Goal: Obtain resource: Obtain resource

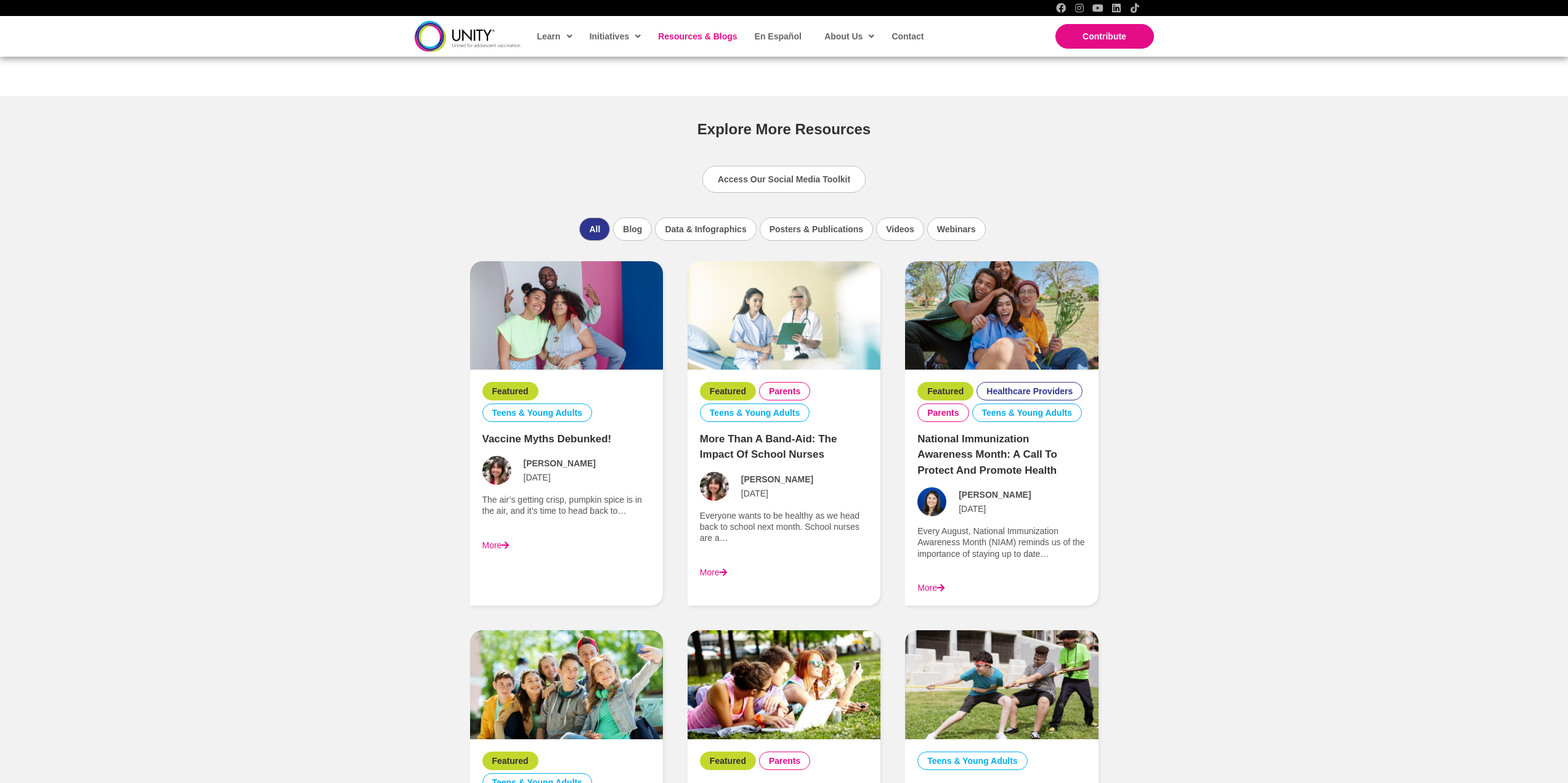
scroll to position [801, 0]
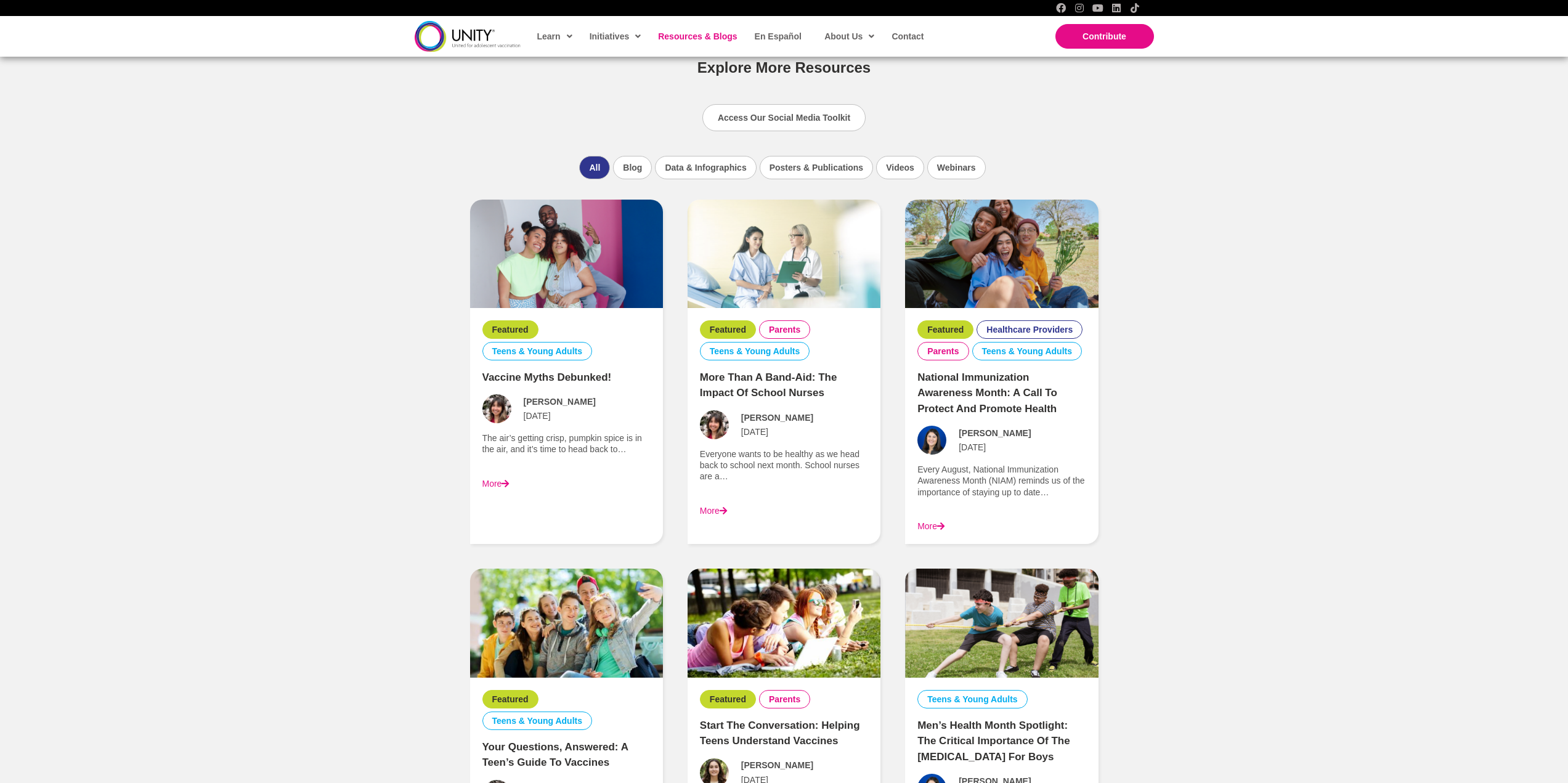
click at [539, 479] on div "More" at bounding box center [566, 484] width 168 height 11
click at [570, 268] on img at bounding box center [566, 253] width 193 height 108
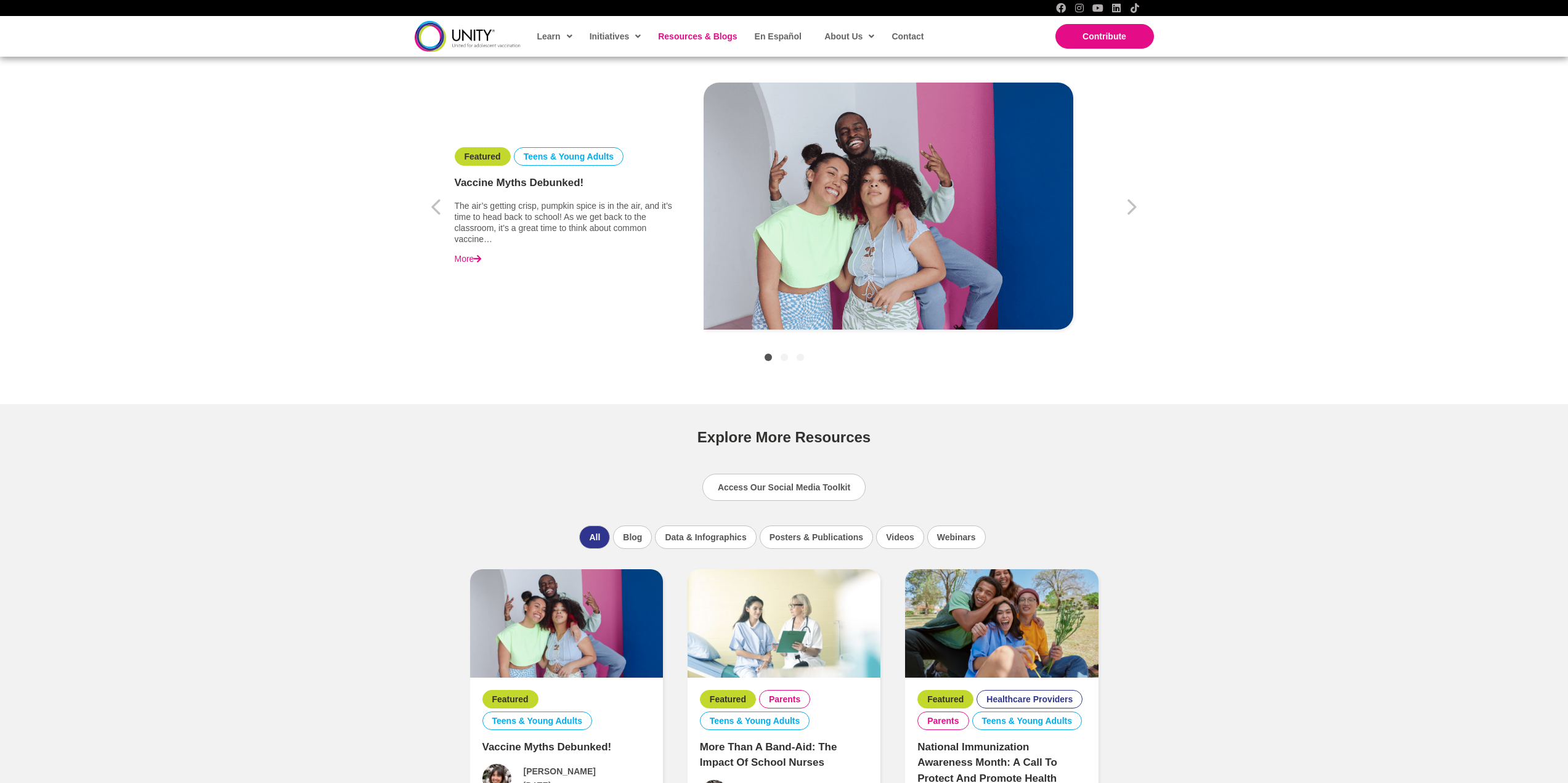
scroll to position [309, 0]
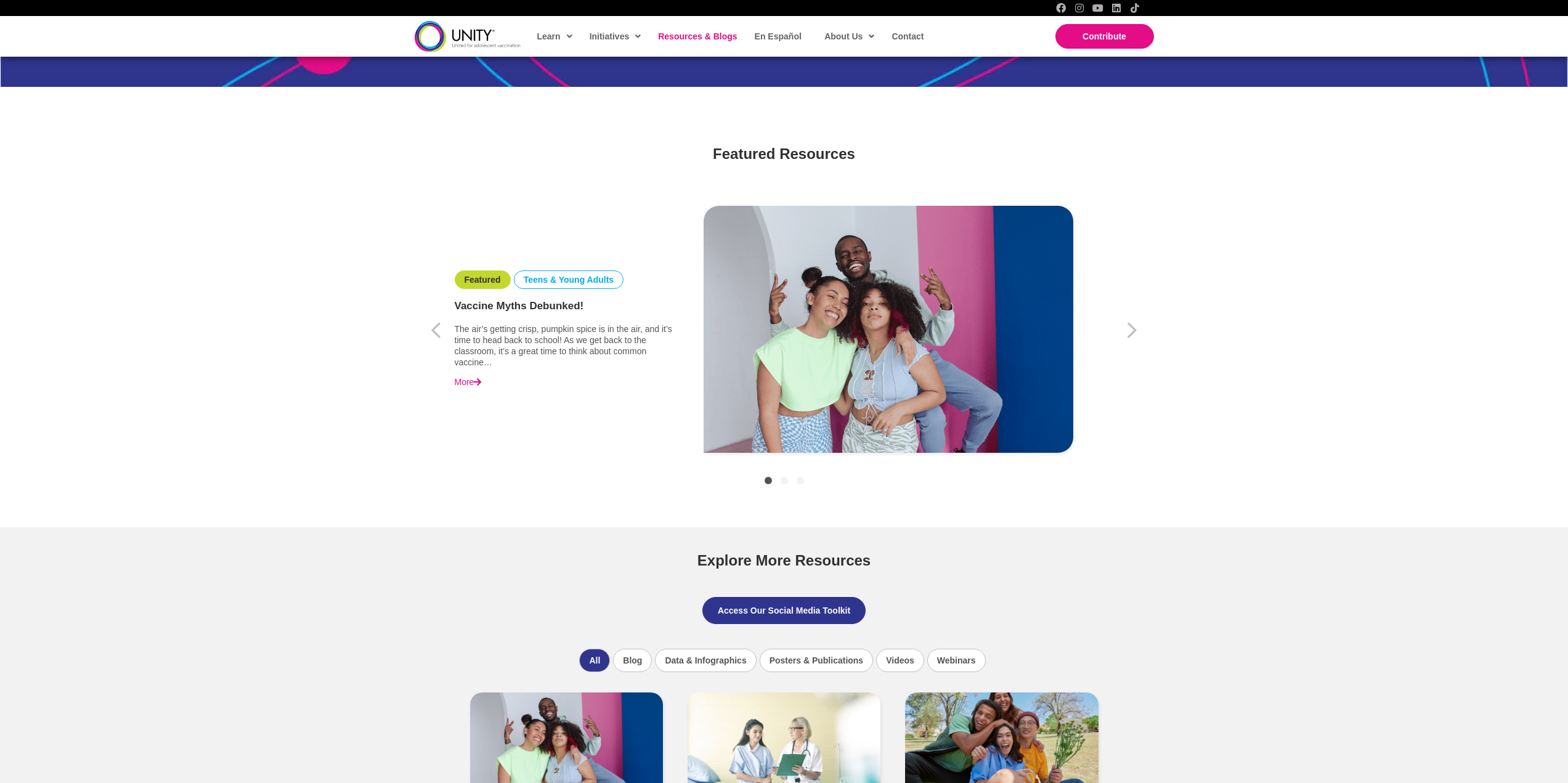
click at [779, 608] on span "Access Our Social Media Toolkit" at bounding box center [784, 611] width 133 height 10
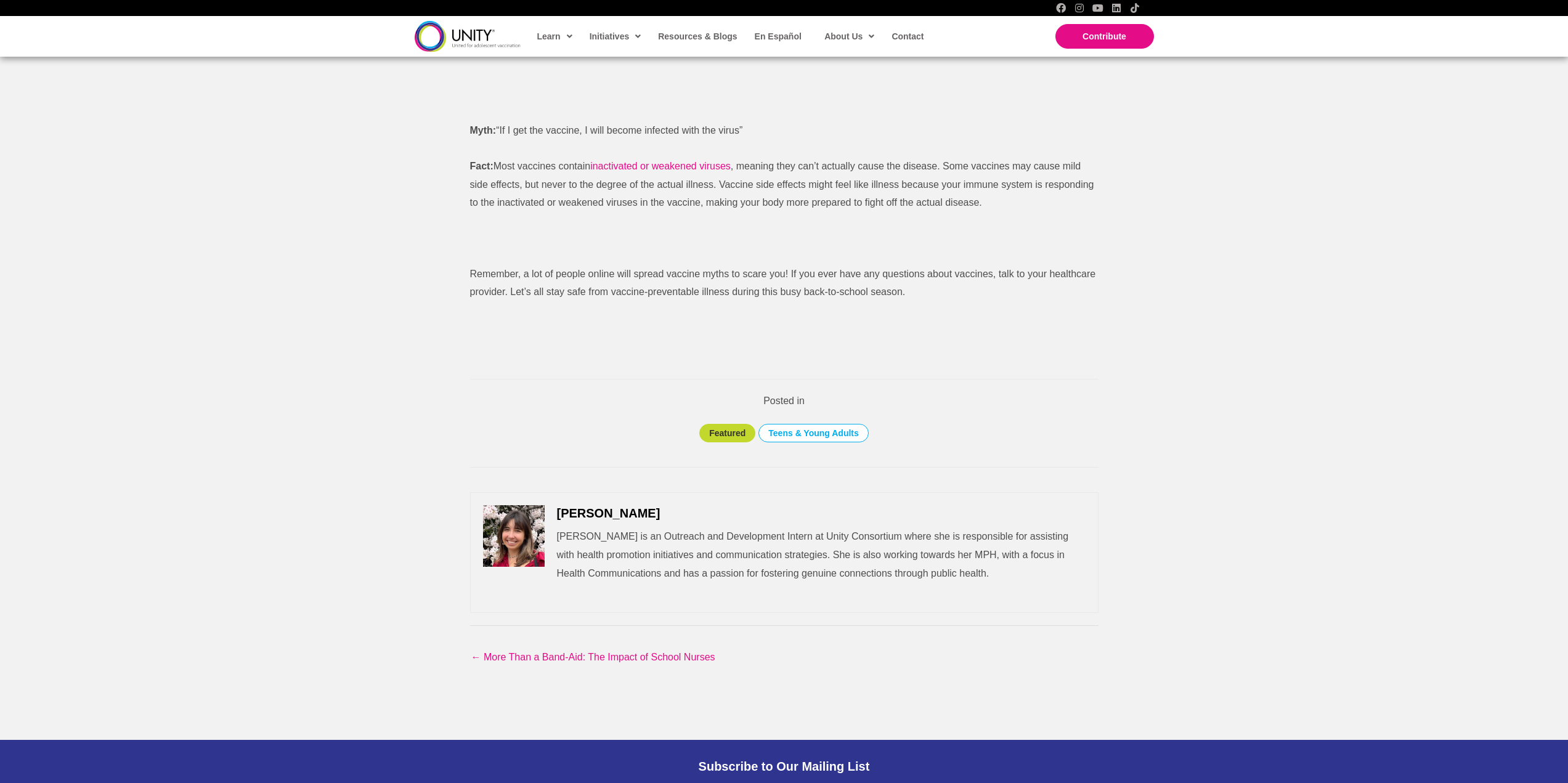
scroll to position [1602, 0]
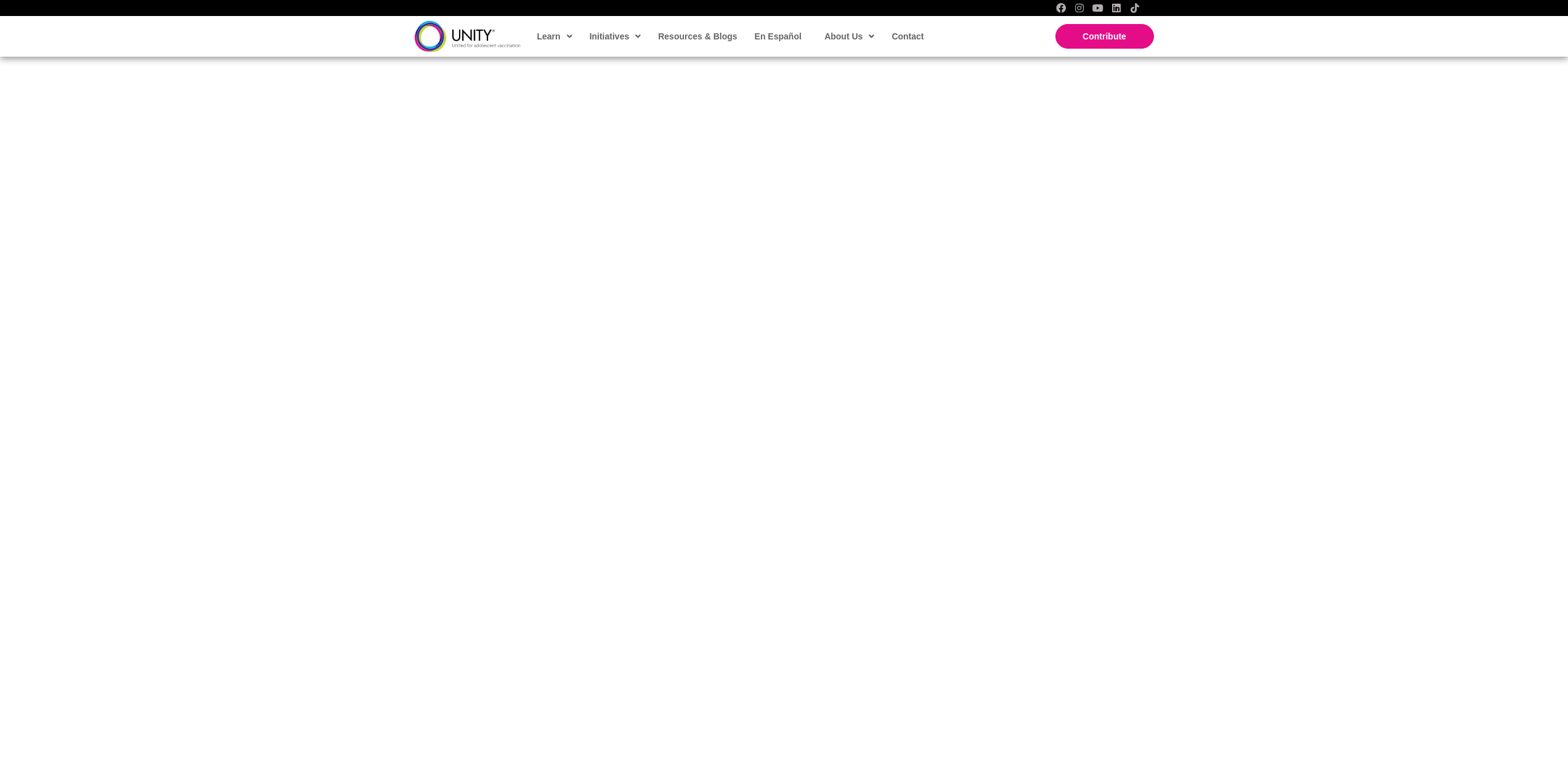
scroll to position [309, 0]
